Goal: Share content: Share content

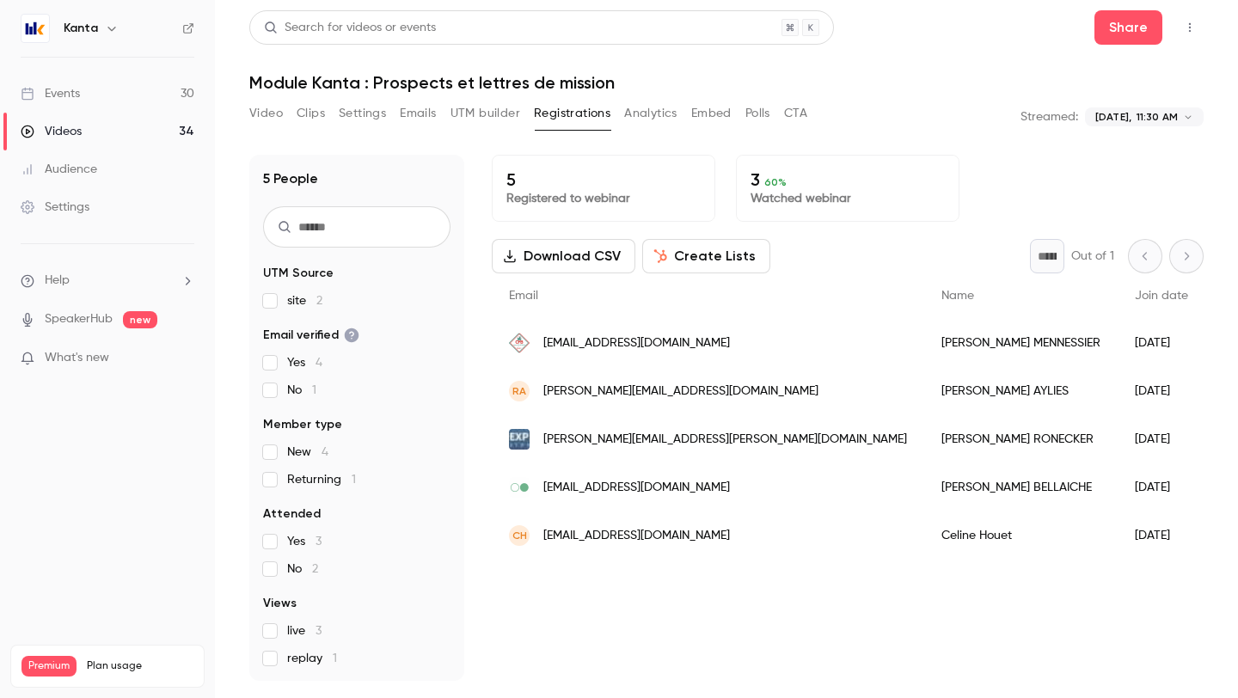
click at [544, 388] on div "RA [PERSON_NAME][EMAIL_ADDRESS][DOMAIN_NAME]" at bounding box center [708, 391] width 433 height 48
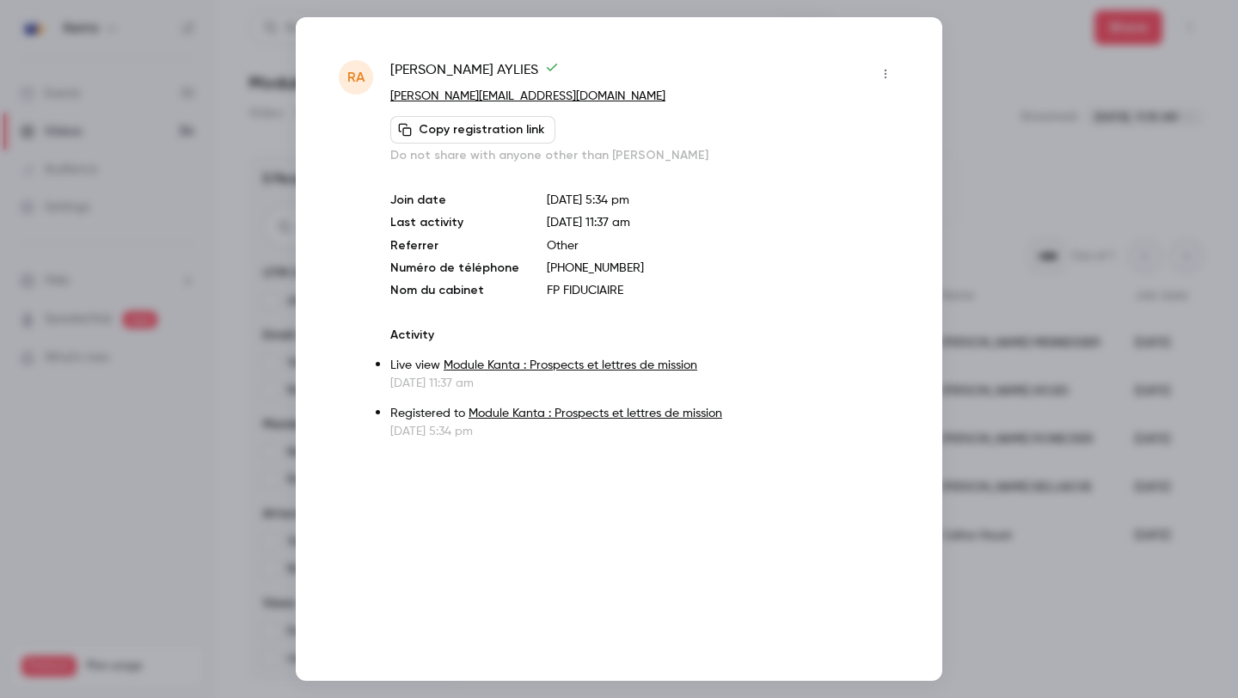
click at [945, 53] on div at bounding box center [619, 349] width 1238 height 698
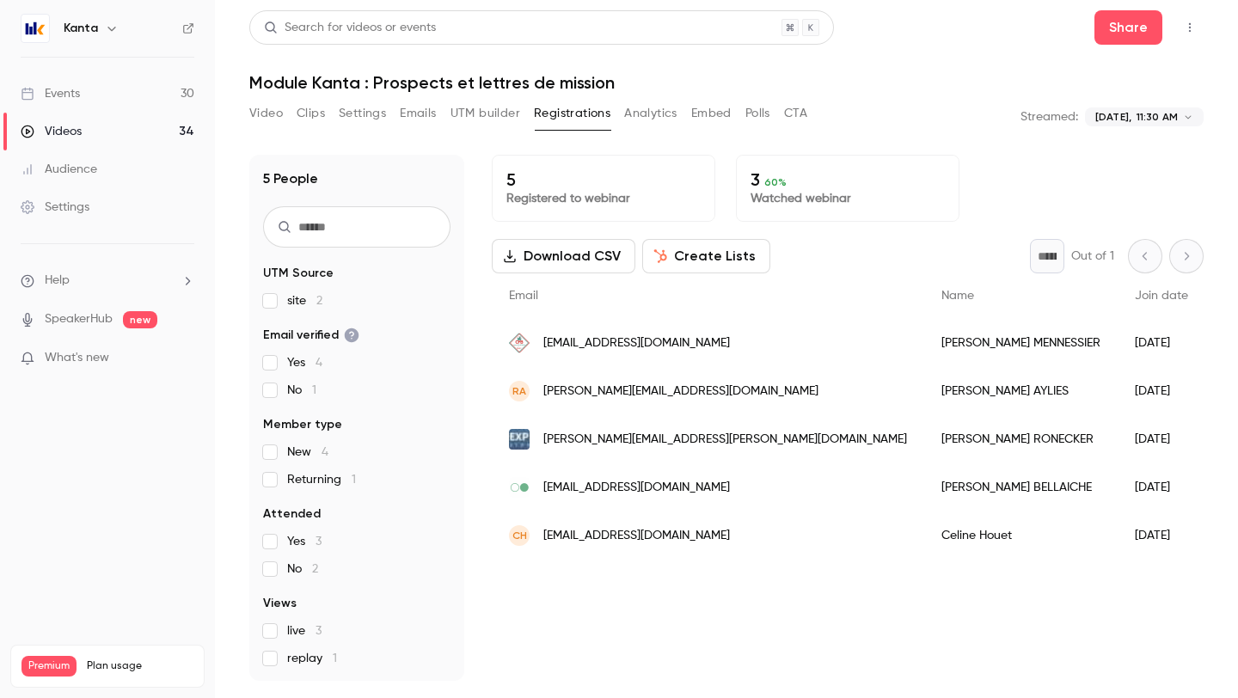
click at [274, 103] on button "Video" at bounding box center [266, 114] width 34 height 28
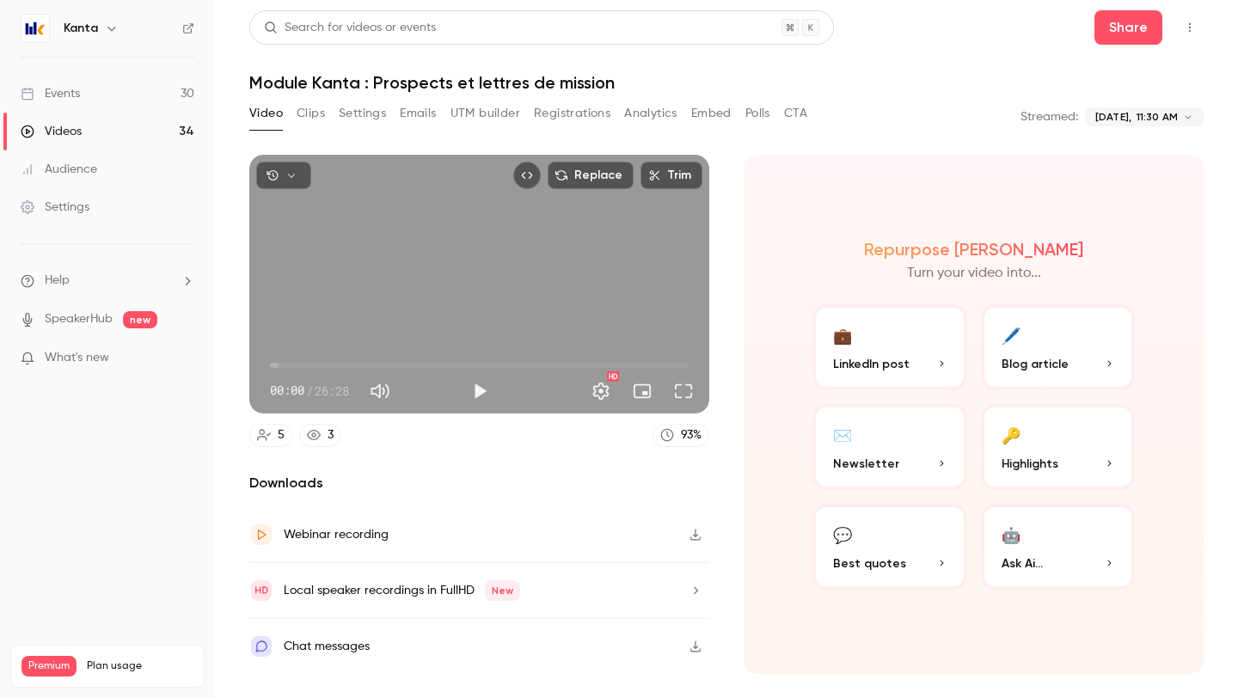
click at [549, 119] on button "Registrations" at bounding box center [572, 114] width 77 height 28
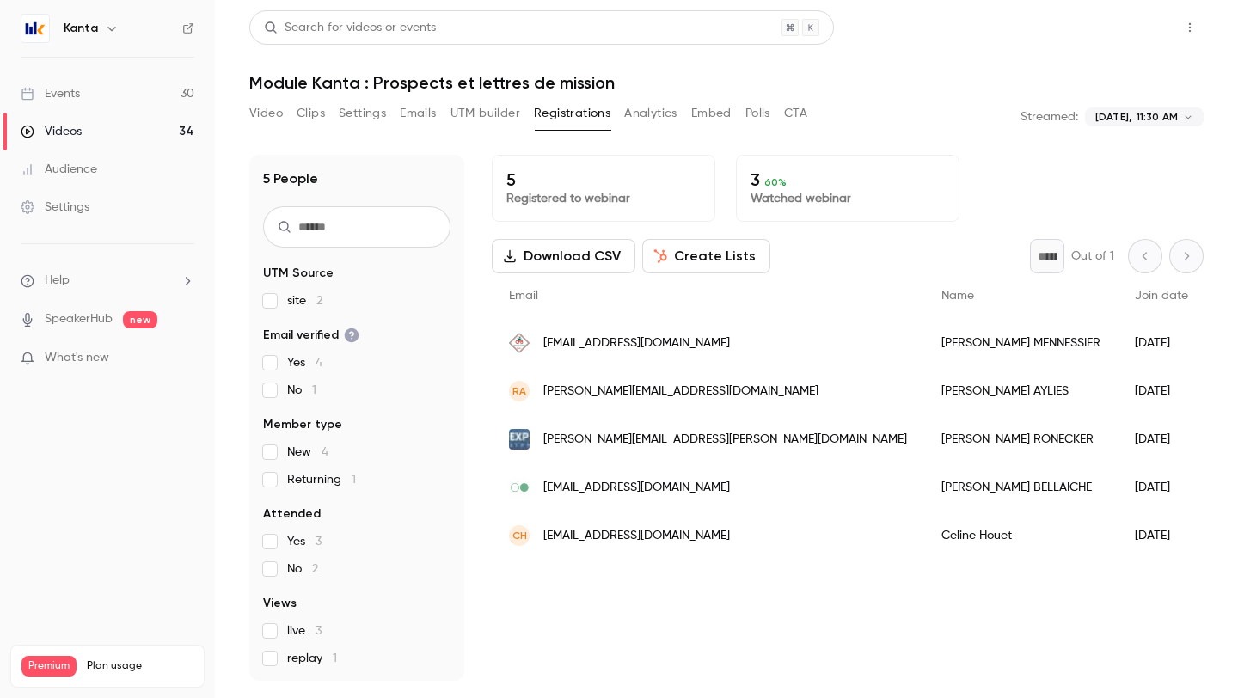
click at [1147, 25] on button "Share" at bounding box center [1129, 27] width 68 height 34
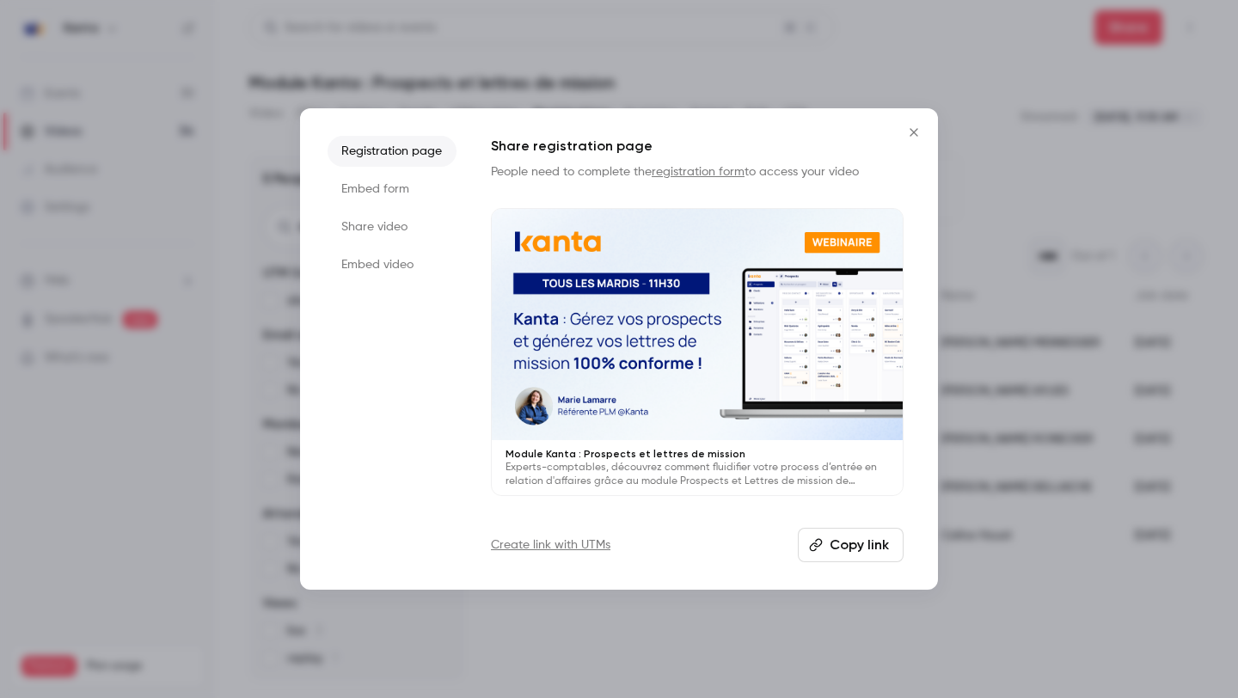
click at [410, 210] on ul "Registration page Embed form Share video Embed video" at bounding box center [392, 349] width 129 height 427
click at [385, 233] on li "Share video" at bounding box center [392, 227] width 129 height 31
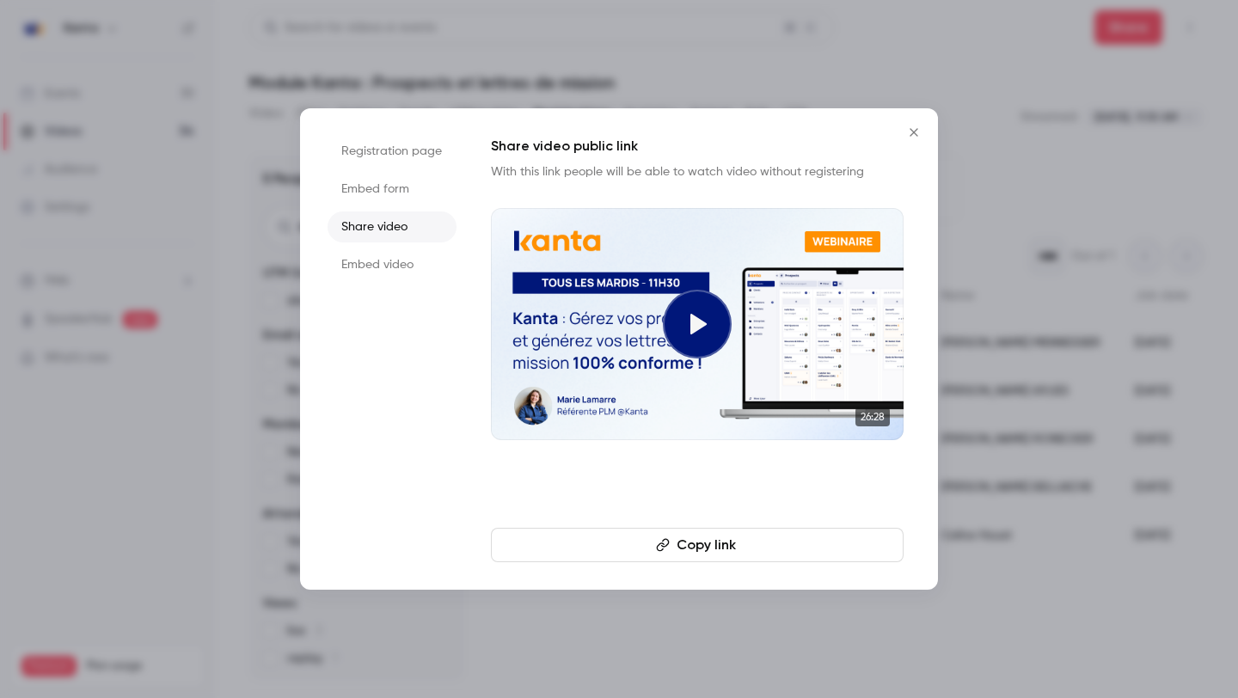
click at [743, 552] on button "Copy link" at bounding box center [697, 545] width 413 height 34
click at [906, 136] on icon "Close" at bounding box center [914, 133] width 21 height 14
